Goal: Navigation & Orientation: Find specific page/section

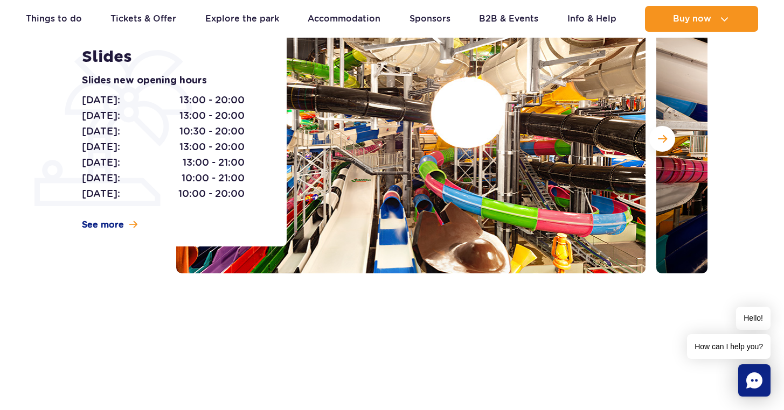
scroll to position [171, 0]
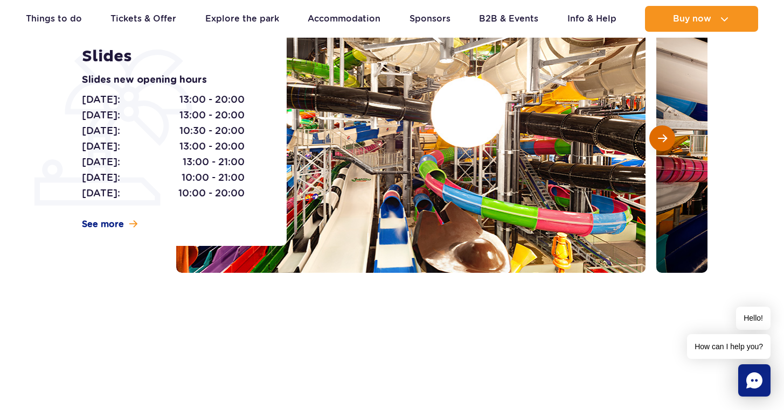
click at [671, 141] on button "Next slide" at bounding box center [662, 138] width 26 height 26
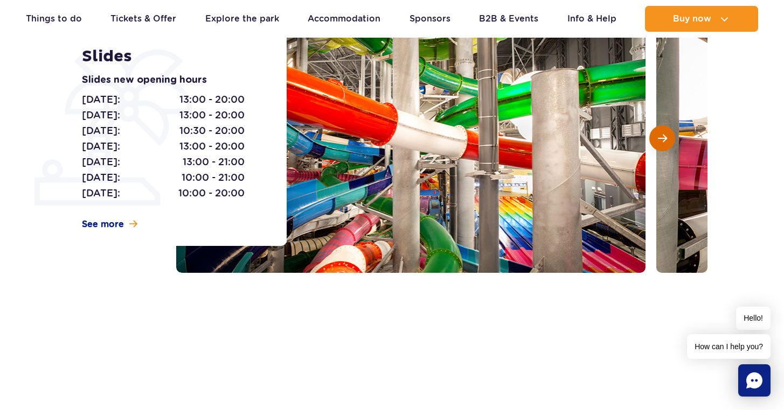
click at [670, 141] on button "Next slide" at bounding box center [662, 138] width 26 height 26
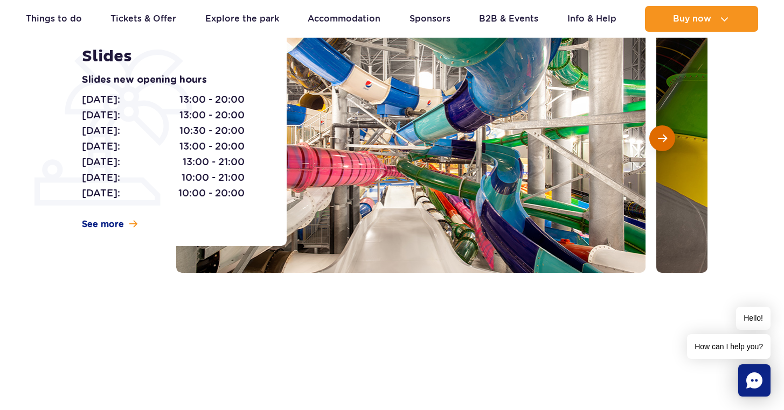
click at [670, 141] on button "Next slide" at bounding box center [662, 138] width 26 height 26
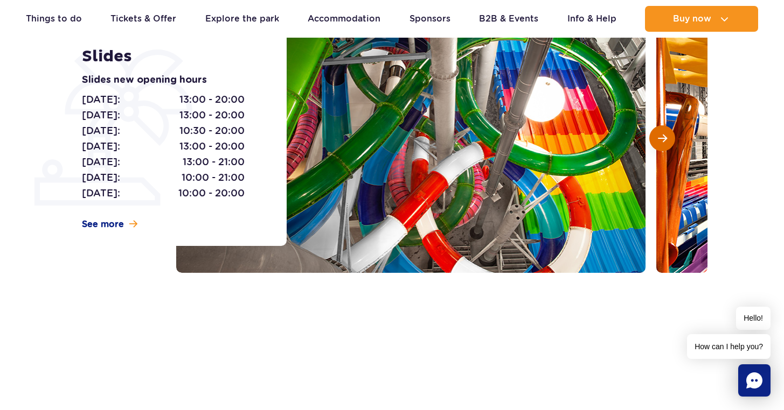
click at [670, 141] on button "Next slide" at bounding box center [662, 138] width 26 height 26
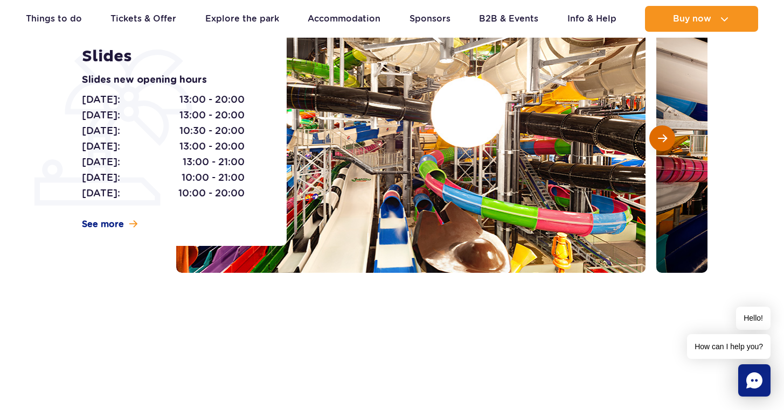
click at [669, 141] on button "Next slide" at bounding box center [662, 138] width 26 height 26
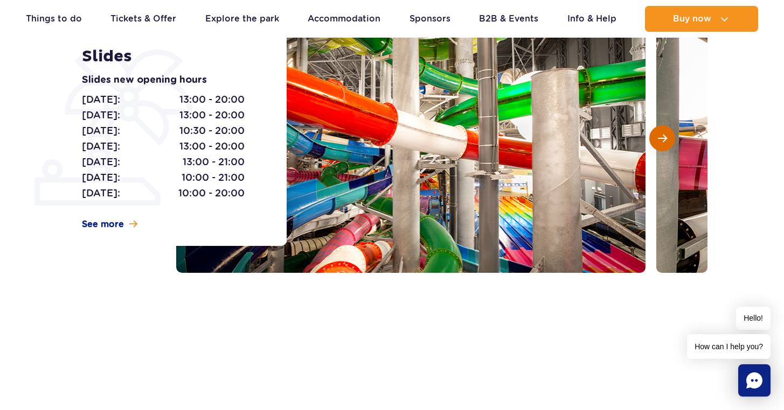
click at [669, 141] on button "Next slide" at bounding box center [662, 138] width 26 height 26
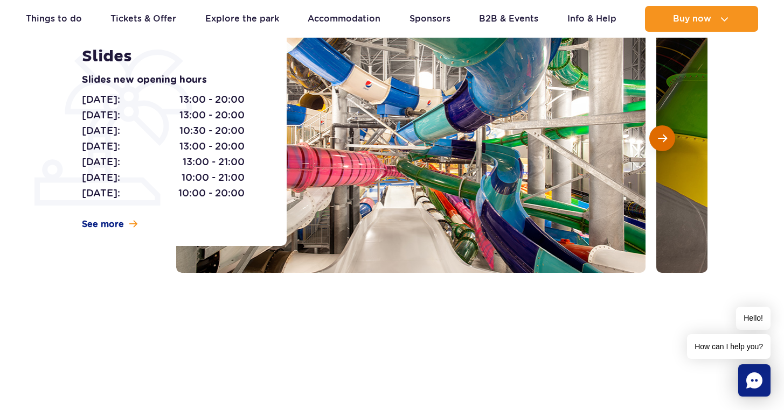
click at [669, 141] on button "Next slide" at bounding box center [662, 138] width 26 height 26
